Goal: Register for event/course

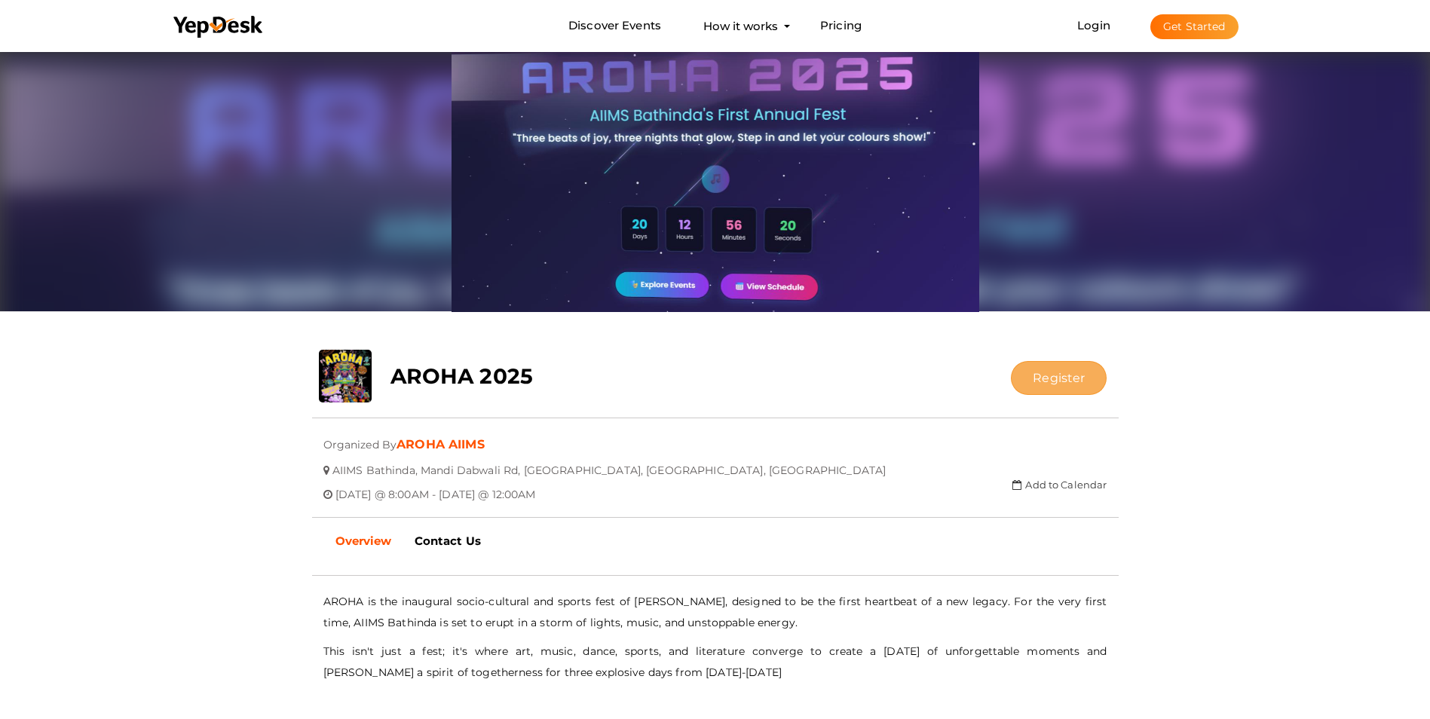
click at [1036, 376] on button "Register" at bounding box center [1059, 378] width 96 height 34
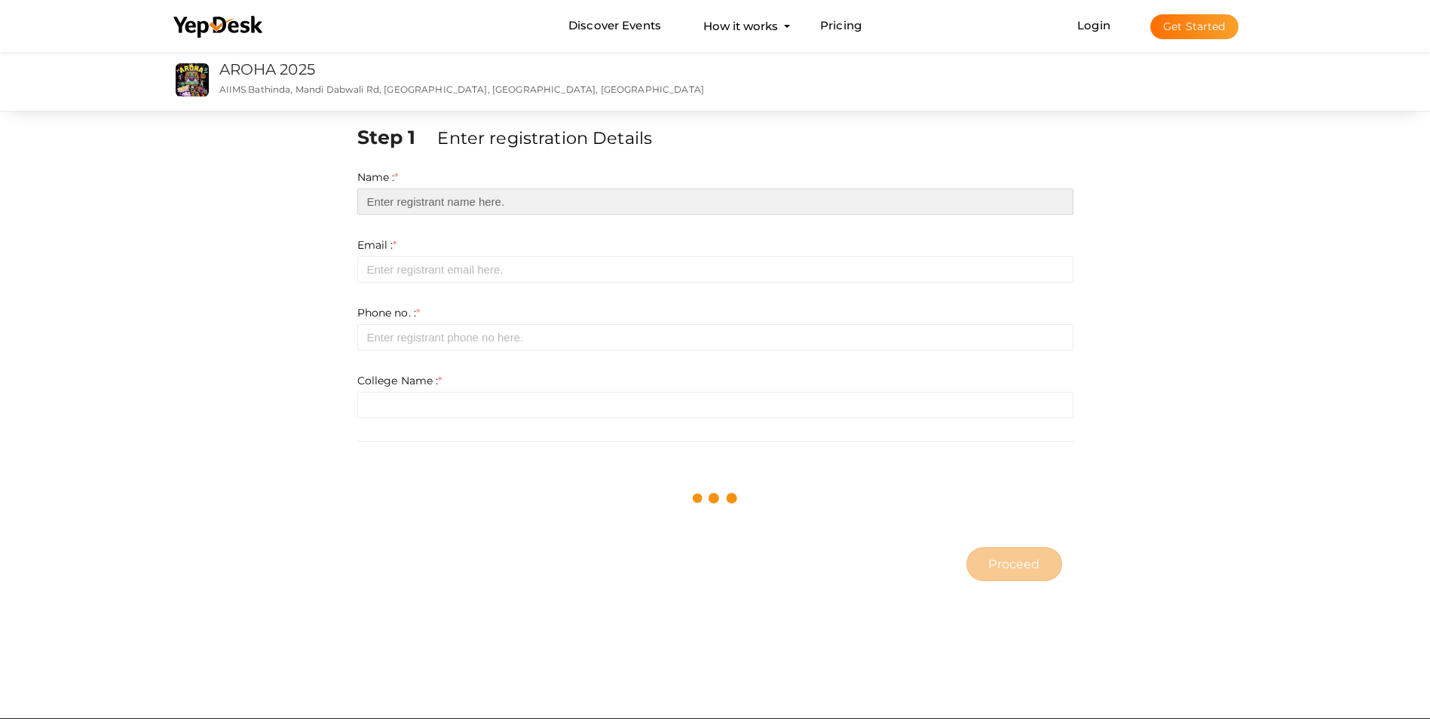
click at [552, 202] on input "text" at bounding box center [715, 201] width 716 height 26
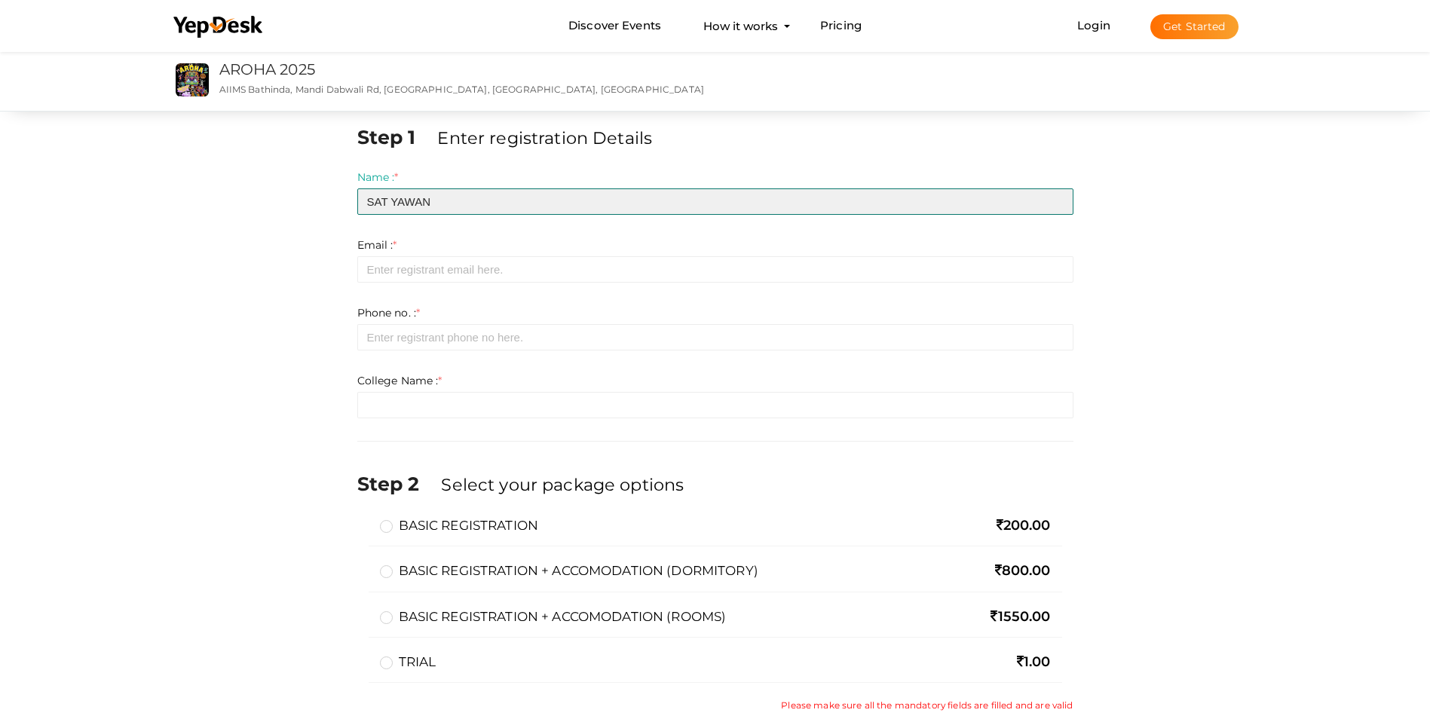
type input "SAT YAWAN"
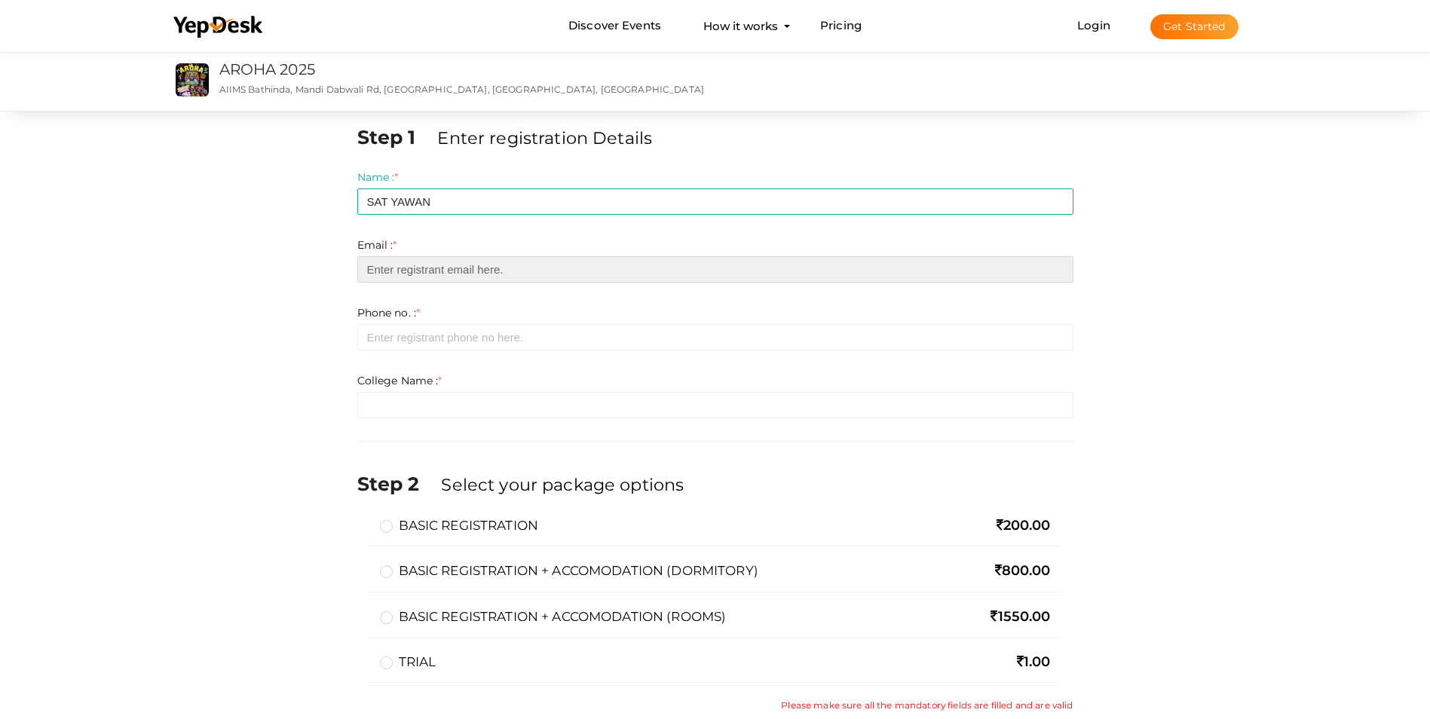
click at [606, 271] on input "email" at bounding box center [715, 269] width 716 height 26
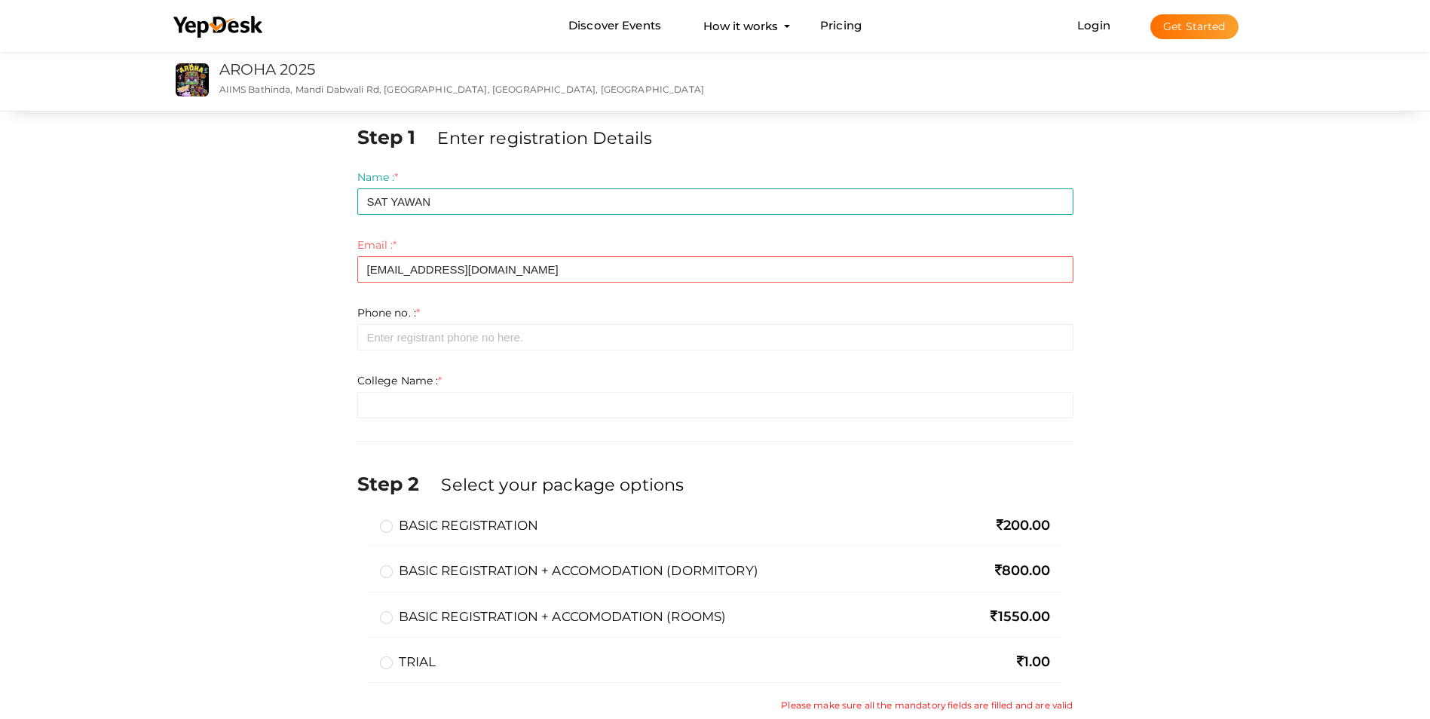
click at [602, 322] on div "Phone no. : * Required. Invalid email Invalid phone number Invalid Format: Phon…" at bounding box center [715, 327] width 716 height 45
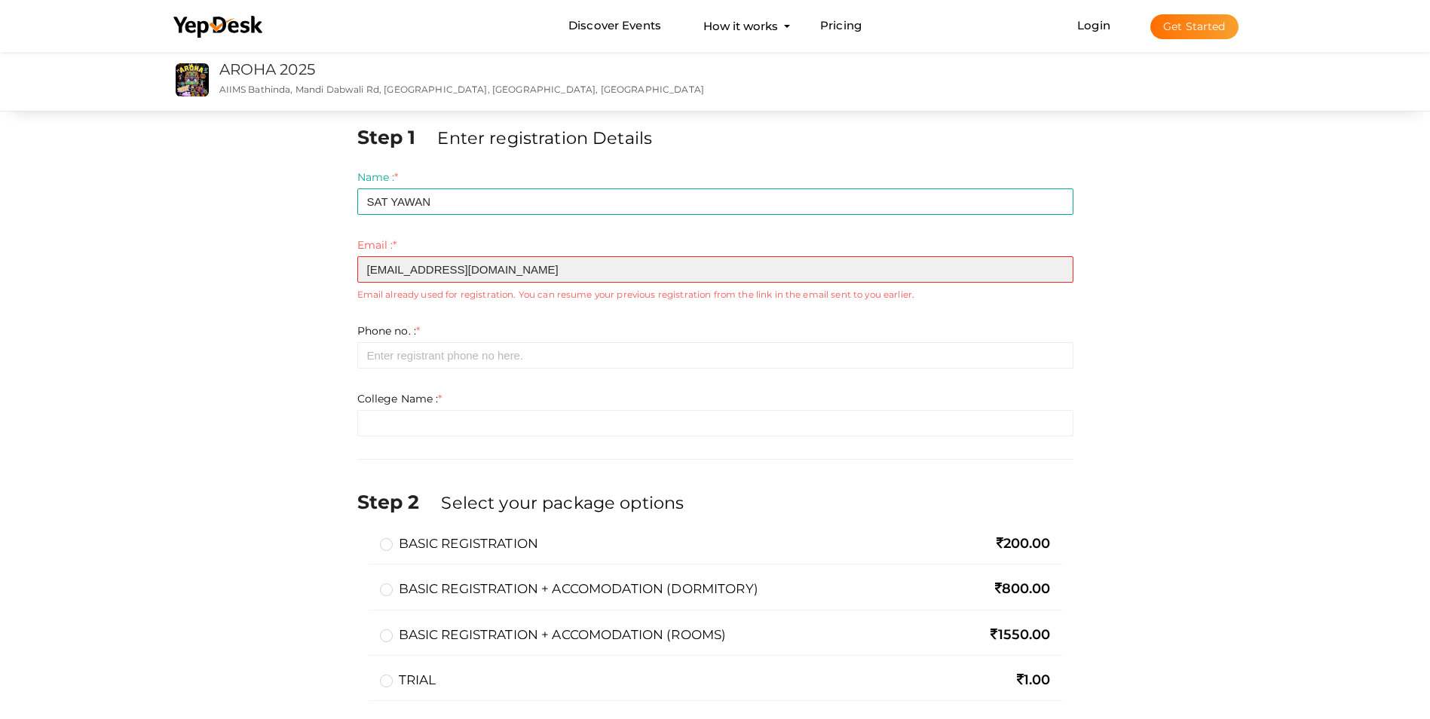
drag, startPoint x: 463, startPoint y: 269, endPoint x: 303, endPoint y: 294, distance: 161.7
click at [303, 294] on div "Step 1 Enter registration Details Name : * SAT YAWAN Required. Invalid email In…" at bounding box center [715, 451] width 1130 height 655
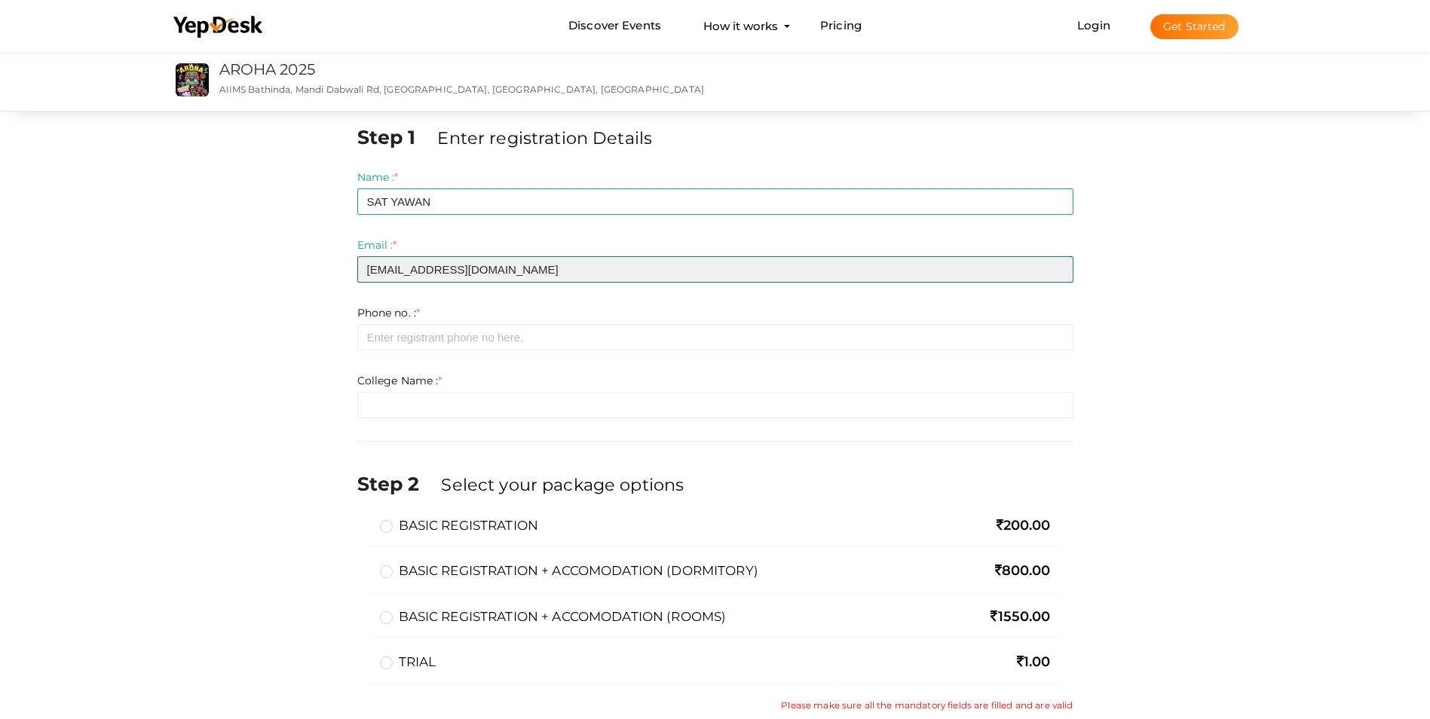
type input "SRGENIUSSATTESMARTY@GMAIL.COM"
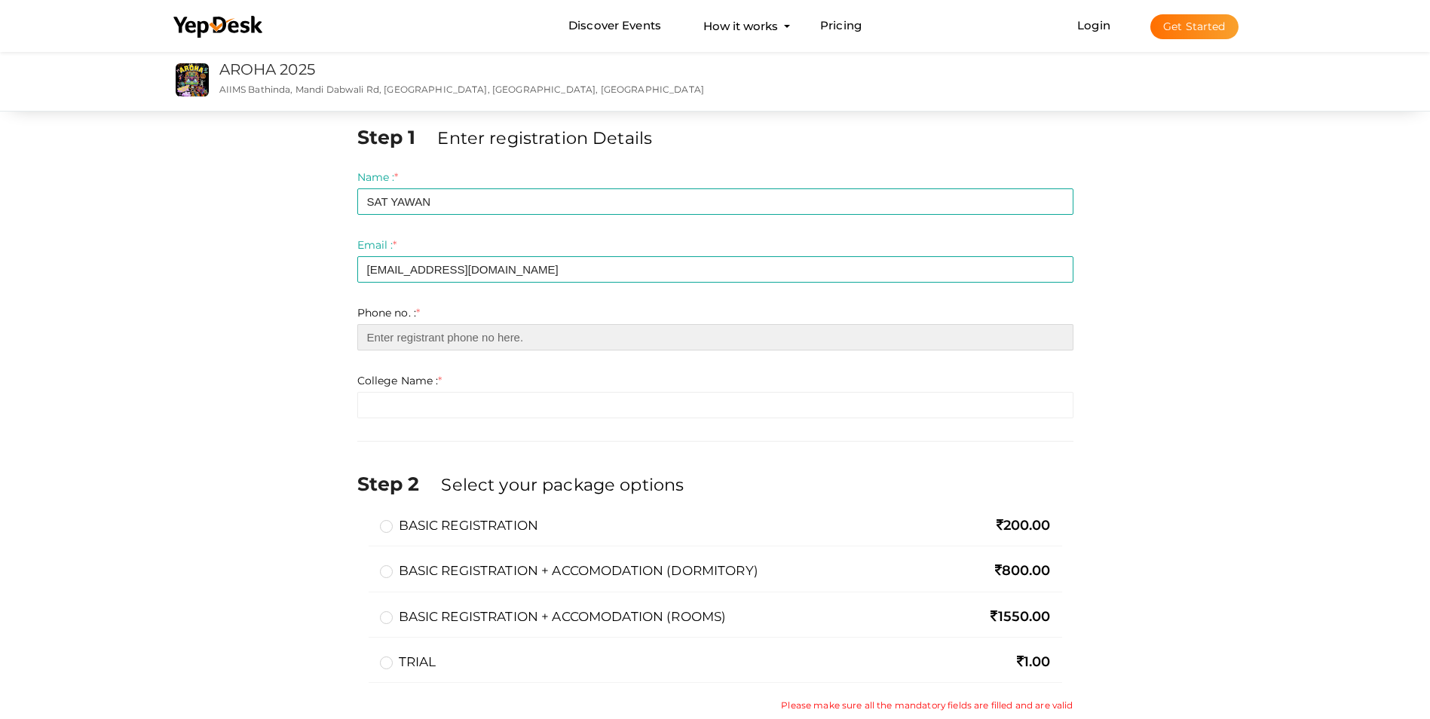
click at [386, 334] on input "number" at bounding box center [715, 337] width 716 height 26
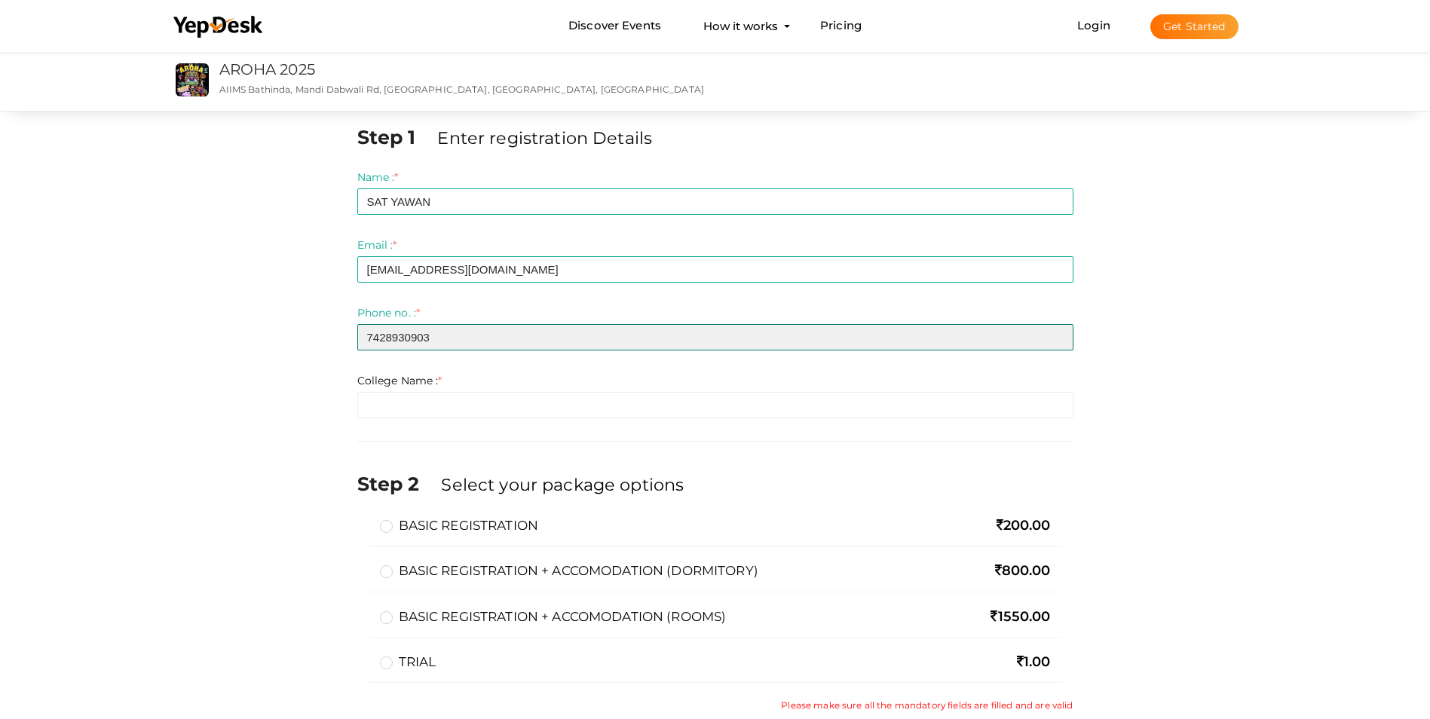
type input "7428930903"
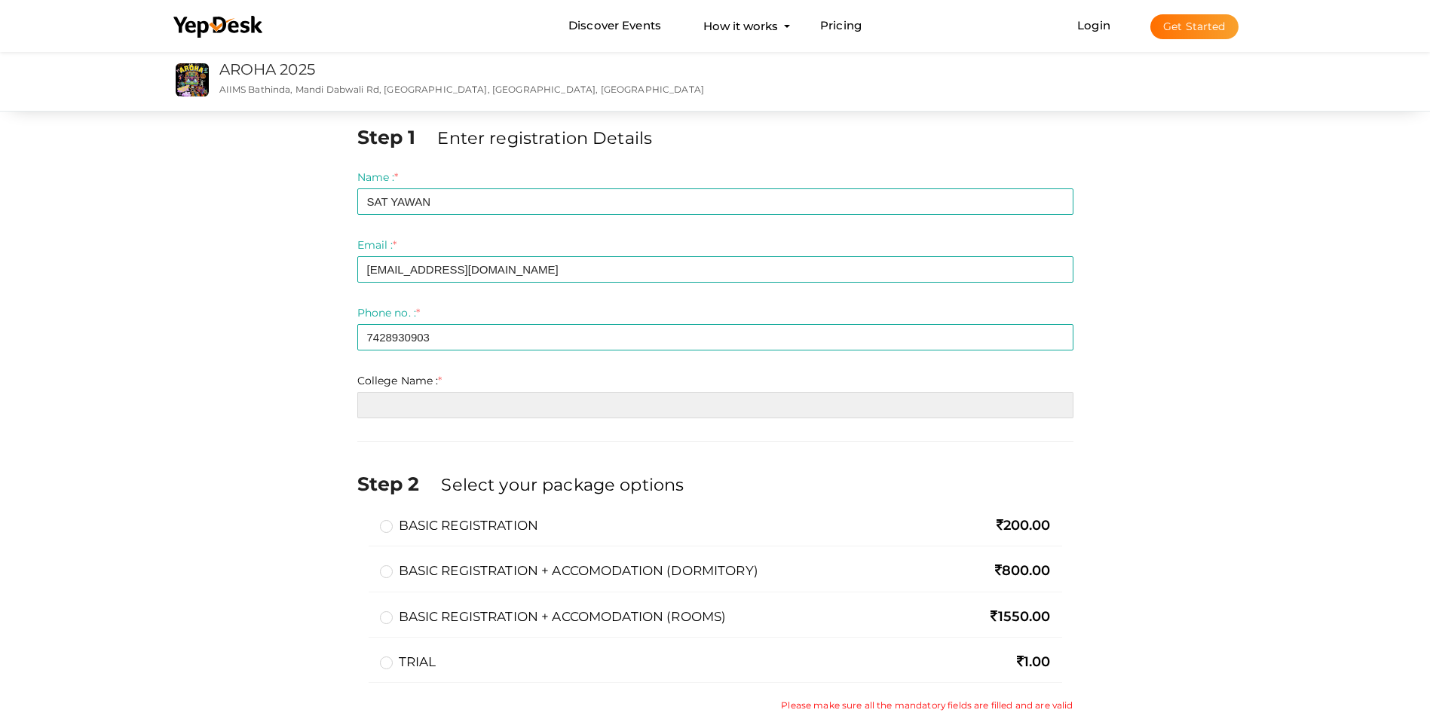
click at [421, 395] on input "text" at bounding box center [715, 405] width 716 height 26
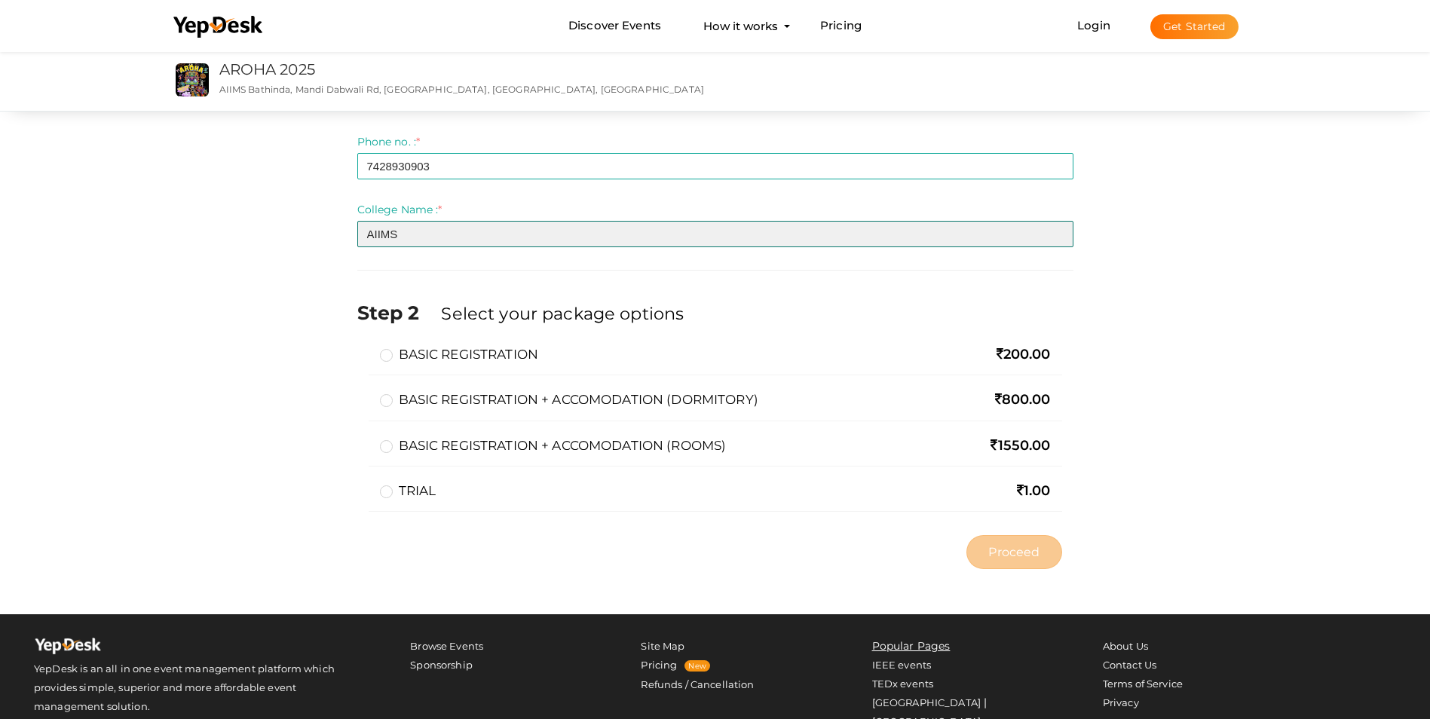
scroll to position [277, 0]
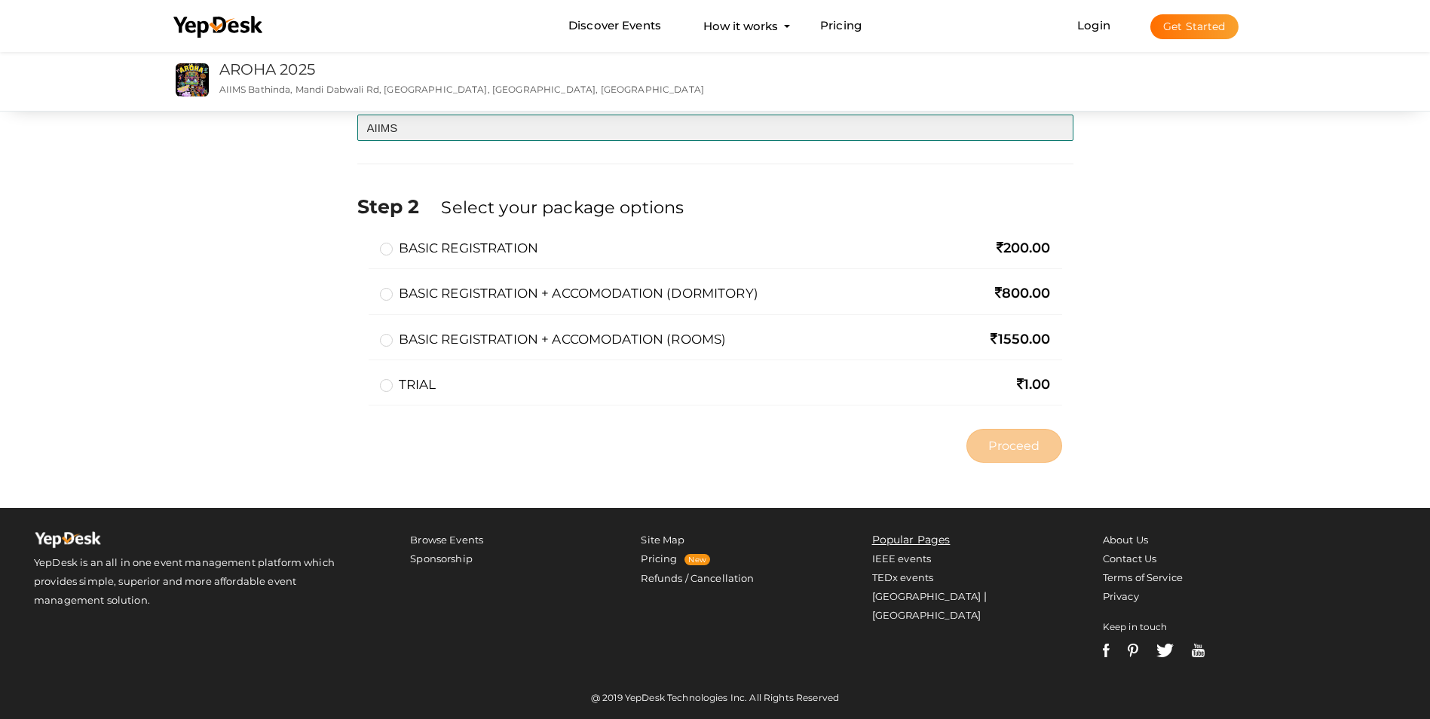
type input "AIIMS"
click at [411, 390] on label "TRIAL" at bounding box center [408, 384] width 57 height 18
click at [365, 378] on input "TRIAL" at bounding box center [365, 378] width 0 height 0
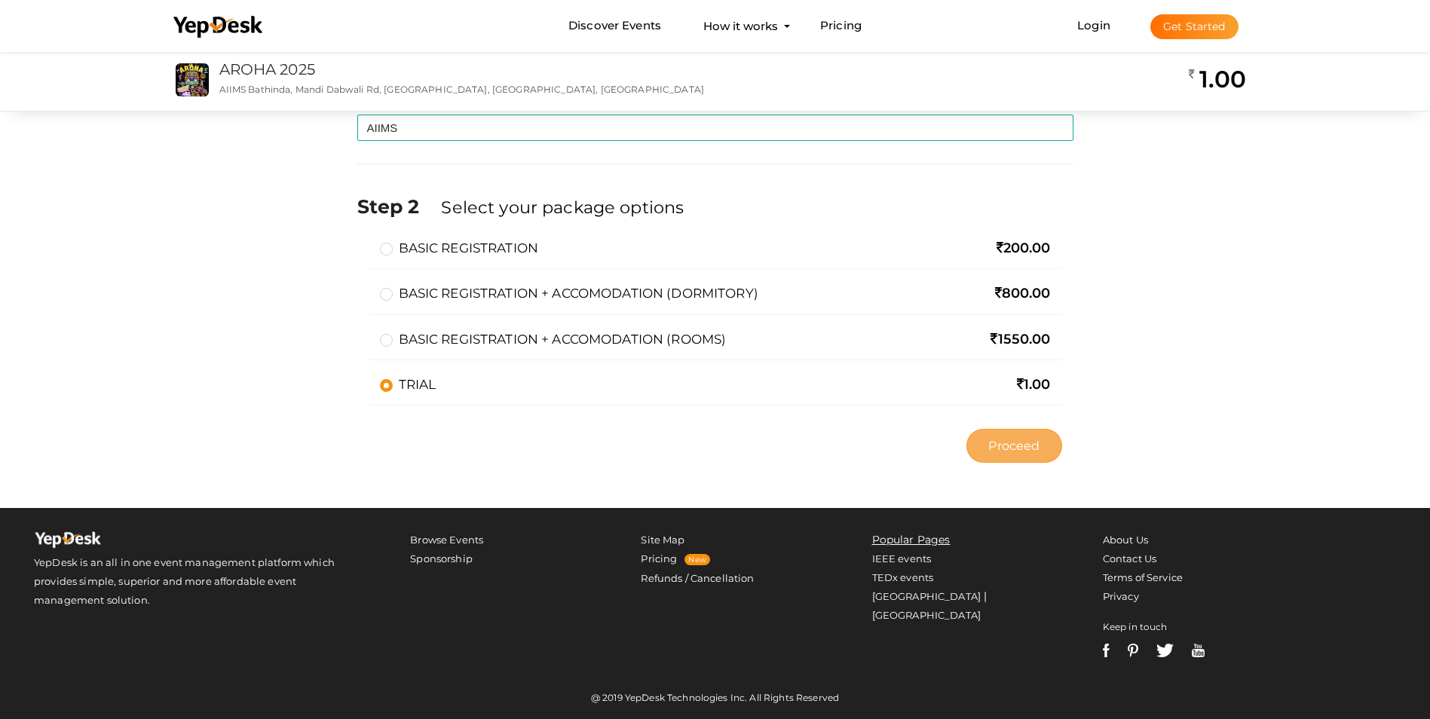
click at [991, 448] on span "Proceed" at bounding box center [1013, 445] width 51 height 17
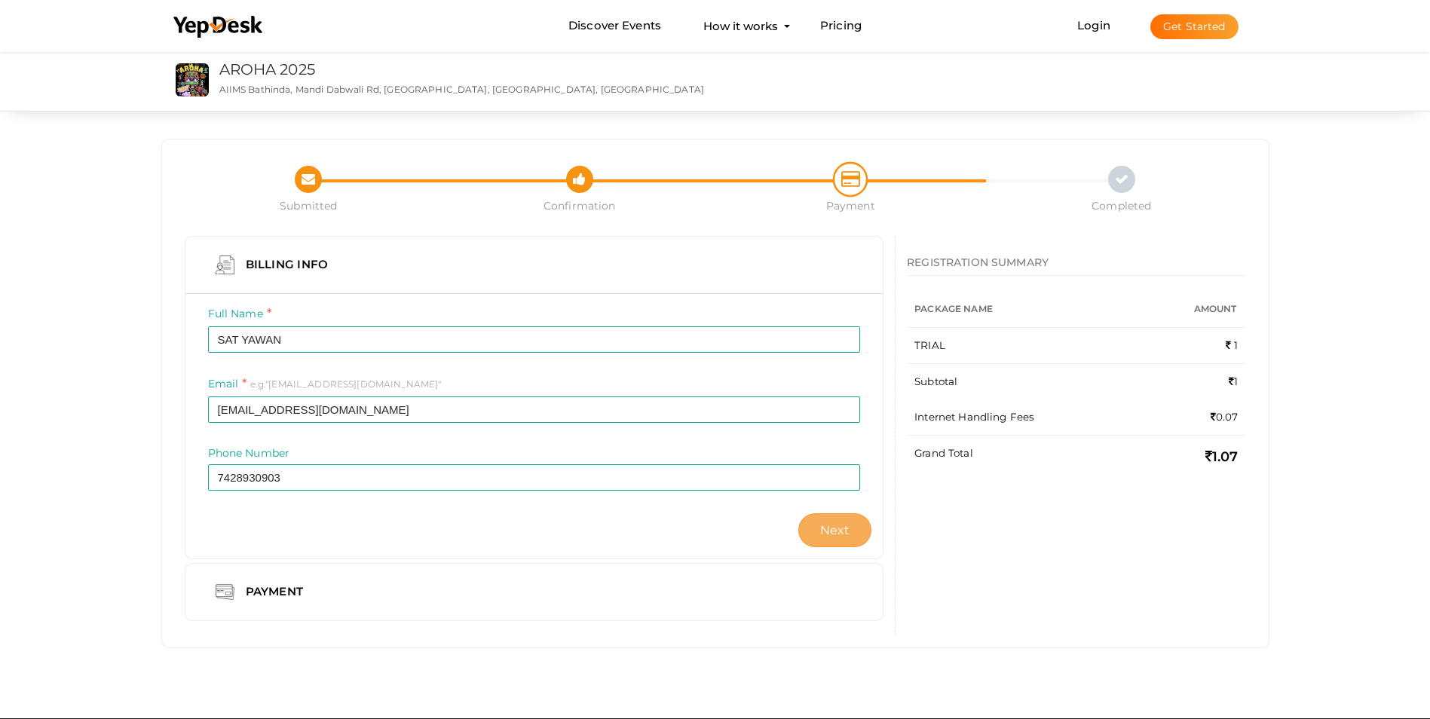
click at [844, 518] on button "Next" at bounding box center [835, 530] width 74 height 34
